Goal: Obtain resource: Download file/media

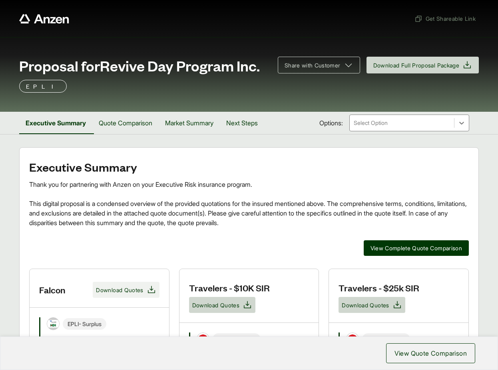
click at [116, 294] on span "Download Quotes" at bounding box center [119, 290] width 47 height 8
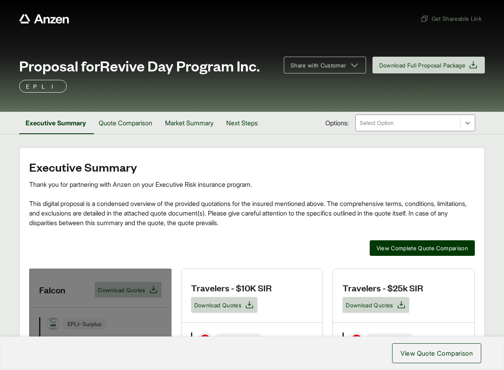
click at [392, 245] on span "View Complete Quote Comparison" at bounding box center [422, 248] width 92 height 8
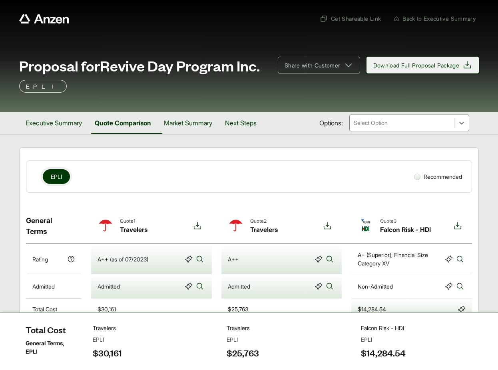
click at [467, 68] on icon at bounding box center [466, 64] width 7 height 7
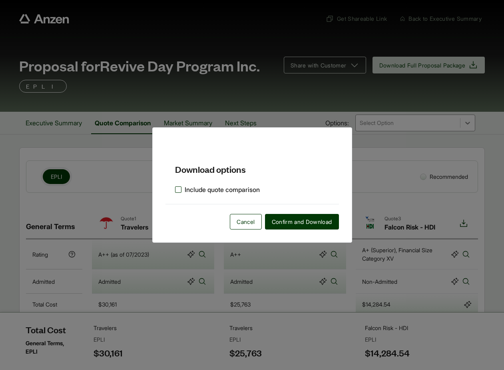
click at [177, 189] on label "Include quote comparison" at bounding box center [217, 190] width 85 height 10
click at [288, 224] on span "Confirm and Download" at bounding box center [302, 222] width 60 height 8
